Goal: Task Accomplishment & Management: Use online tool/utility

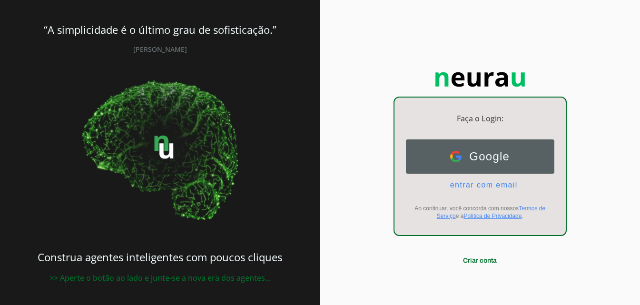
click at [523, 158] on button "Google Google" at bounding box center [480, 156] width 148 height 34
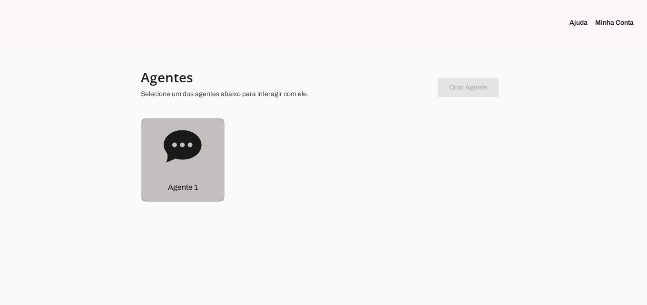
click at [189, 151] on icon at bounding box center [183, 146] width 38 height 32
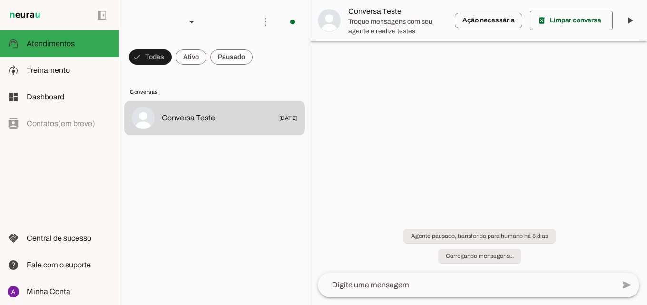
click at [172, 60] on span at bounding box center [150, 57] width 43 height 23
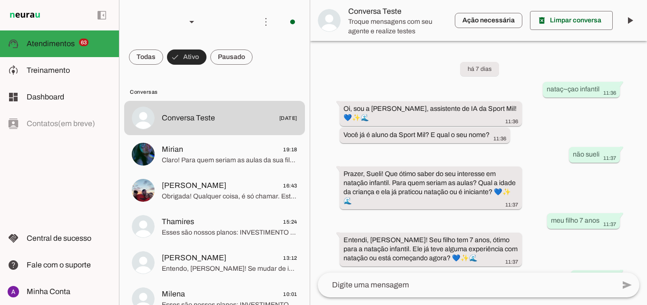
scroll to position [380, 0]
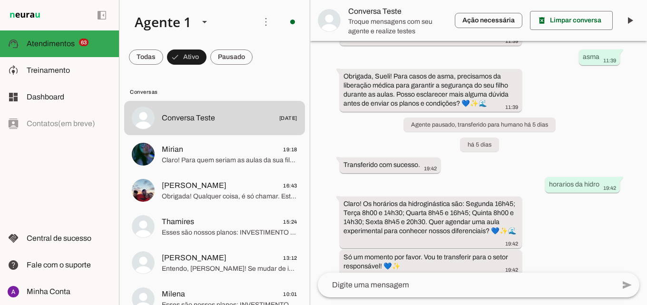
click at [169, 125] on div at bounding box center [230, 118] width 136 height 14
click at [339, 19] on img at bounding box center [329, 20] width 23 height 23
click at [0, 0] on img at bounding box center [0, 0] width 0 height 0
click at [0, 0] on span at bounding box center [0, 0] width 0 height 0
click at [25, 62] on md-item "model_training Treinamento Treinamento" at bounding box center [59, 70] width 119 height 27
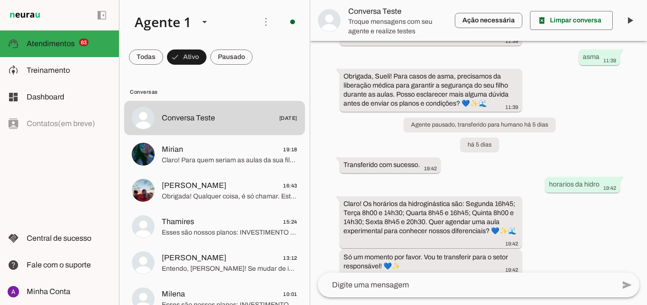
scroll to position [354, 0]
type textarea "Lore i d Sita, con adipiscin elitsed do Eiusm Tem Incididu, utlaboreetdol m ali…"
